Goal: Task Accomplishment & Management: Use online tool/utility

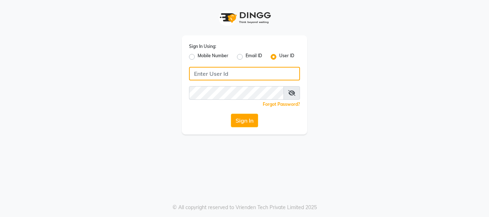
type input "E1949-12"
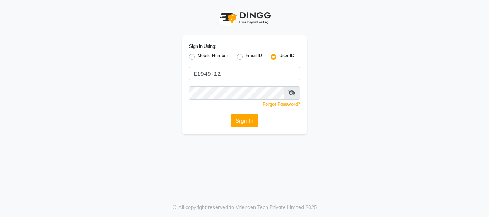
click at [244, 119] on button "Sign In" at bounding box center [244, 121] width 27 height 14
click at [249, 121] on button "Sign In" at bounding box center [244, 121] width 27 height 14
click at [236, 122] on button "Sign In" at bounding box center [244, 121] width 27 height 14
click at [246, 123] on button "Sign In" at bounding box center [244, 121] width 27 height 14
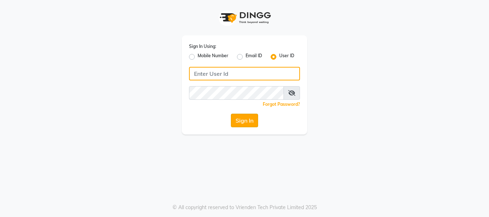
type input "E1949-12"
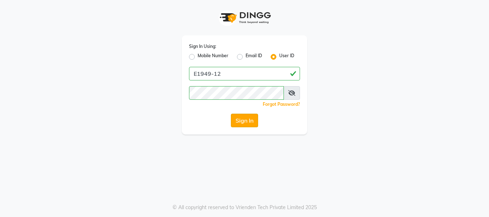
click at [249, 122] on button "Sign In" at bounding box center [244, 121] width 27 height 14
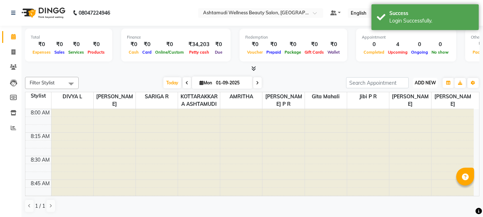
click at [425, 84] on span "ADD NEW" at bounding box center [425, 82] width 21 height 5
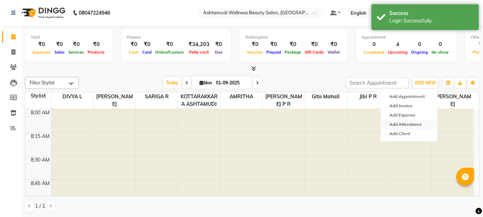
click at [408, 123] on link "Add Attendance" at bounding box center [409, 124] width 57 height 9
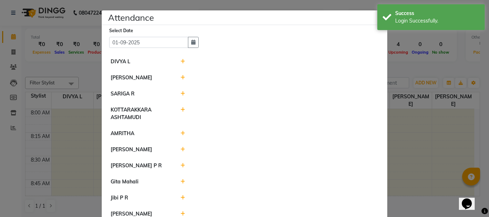
click at [181, 93] on icon at bounding box center [182, 93] width 5 height 5
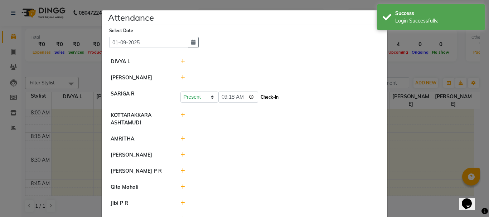
click at [259, 96] on button "Check-In" at bounding box center [269, 97] width 21 height 10
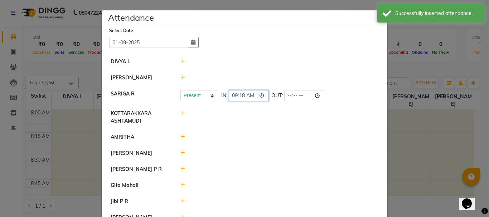
click at [251, 97] on input "09:18" at bounding box center [249, 95] width 40 height 11
type input "09:10"
click at [308, 137] on div at bounding box center [279, 137] width 209 height 8
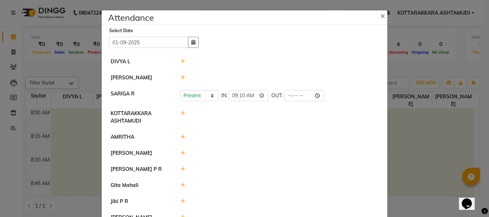
click at [181, 62] on icon at bounding box center [182, 61] width 5 height 5
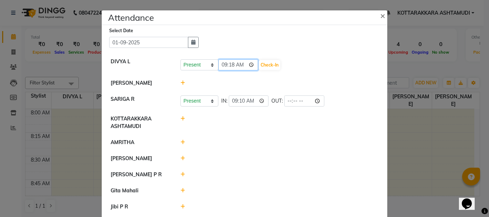
click at [242, 63] on input "09:18" at bounding box center [238, 64] width 40 height 11
type input "09:15"
click at [259, 64] on button "Check-In" at bounding box center [269, 65] width 21 height 10
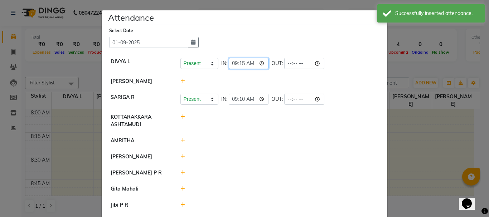
click at [250, 63] on input "09:15" at bounding box center [249, 63] width 40 height 11
type input "09:17"
click at [312, 75] on li "[PERSON_NAME]" at bounding box center [244, 81] width 282 height 16
